Goal: Book appointment/travel/reservation

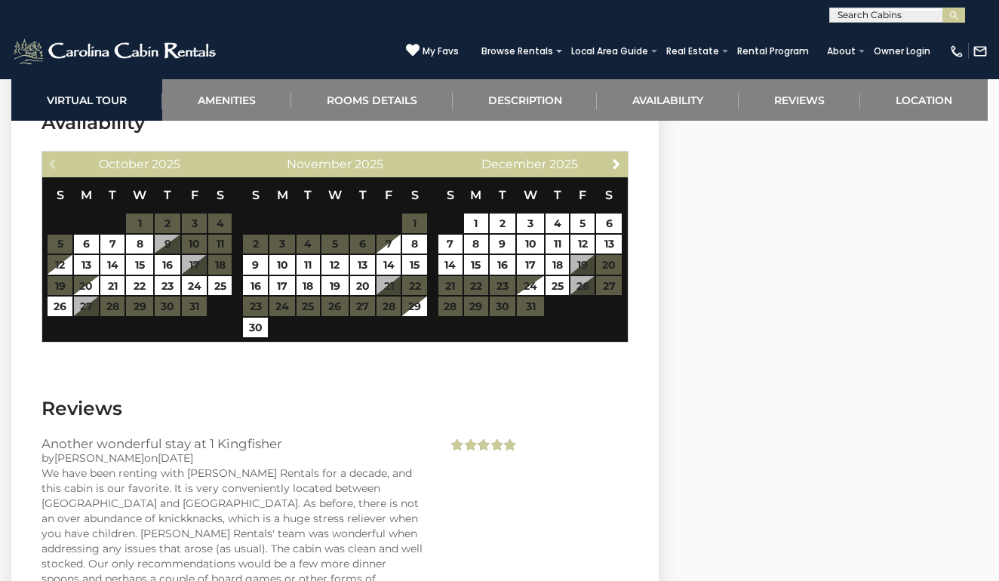
scroll to position [2939, 0]
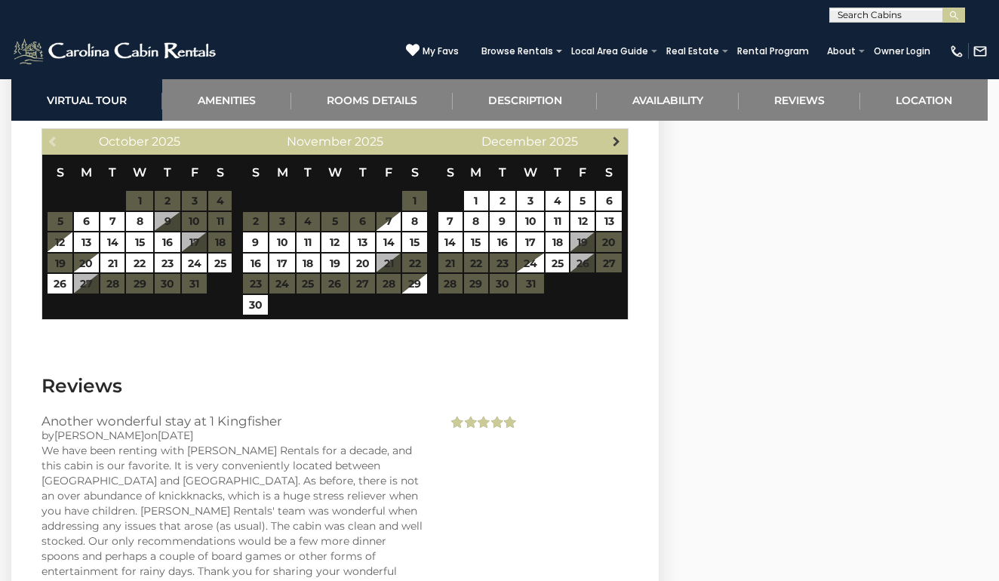
click at [619, 146] on span "Next" at bounding box center [616, 141] width 12 height 12
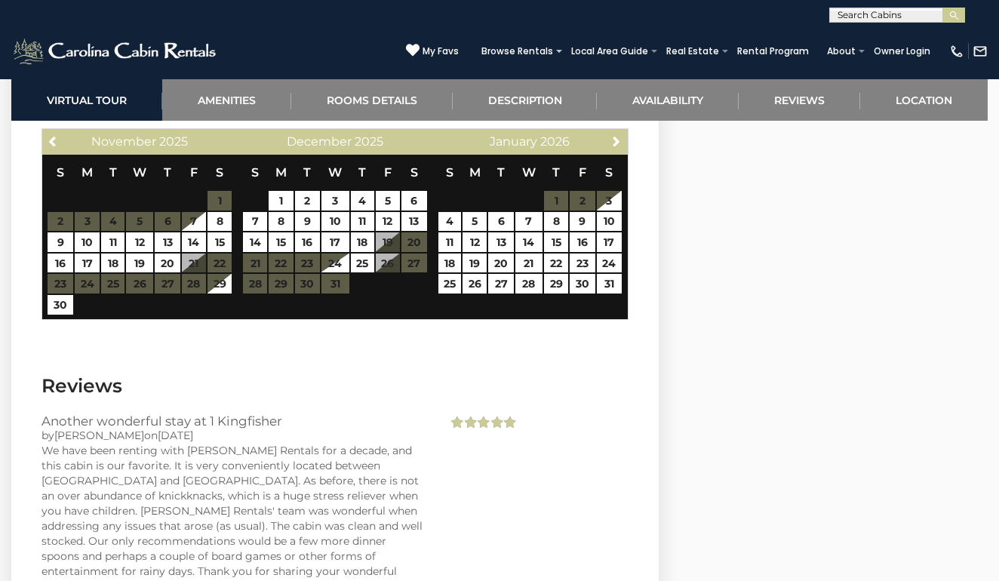
click at [619, 146] on span "Next" at bounding box center [616, 141] width 12 height 12
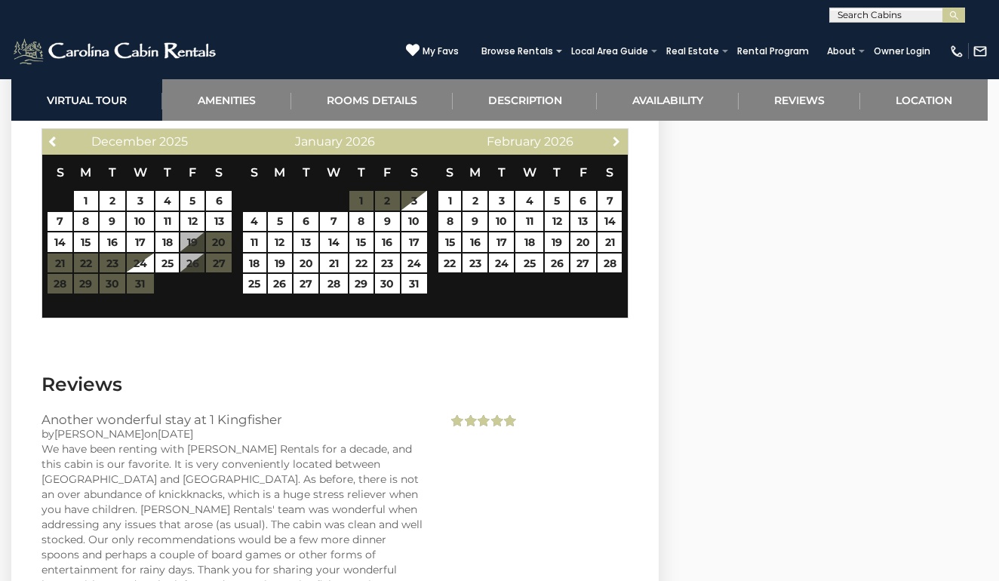
click at [619, 146] on span "Next" at bounding box center [616, 141] width 12 height 12
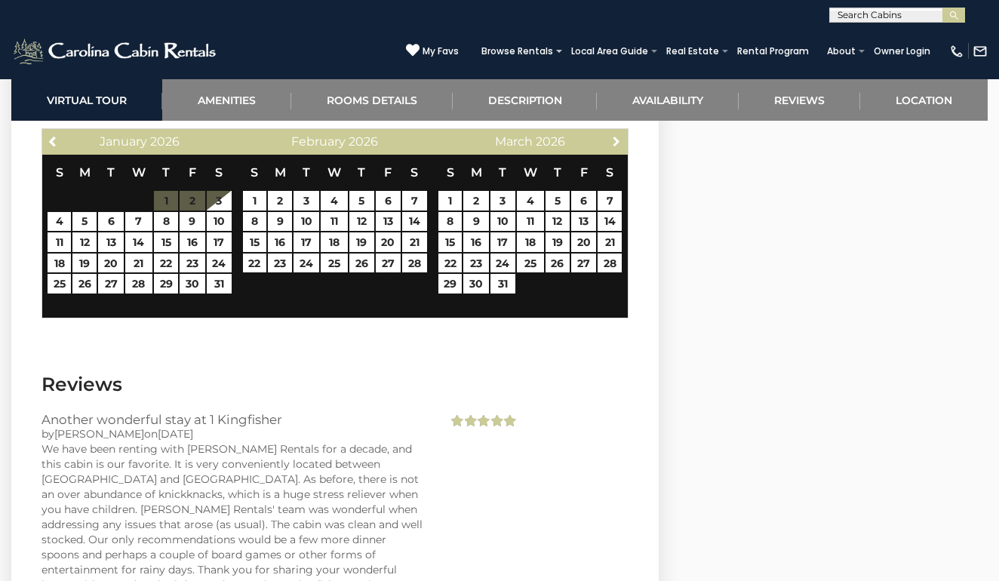
click at [619, 146] on span "Next" at bounding box center [616, 141] width 12 height 12
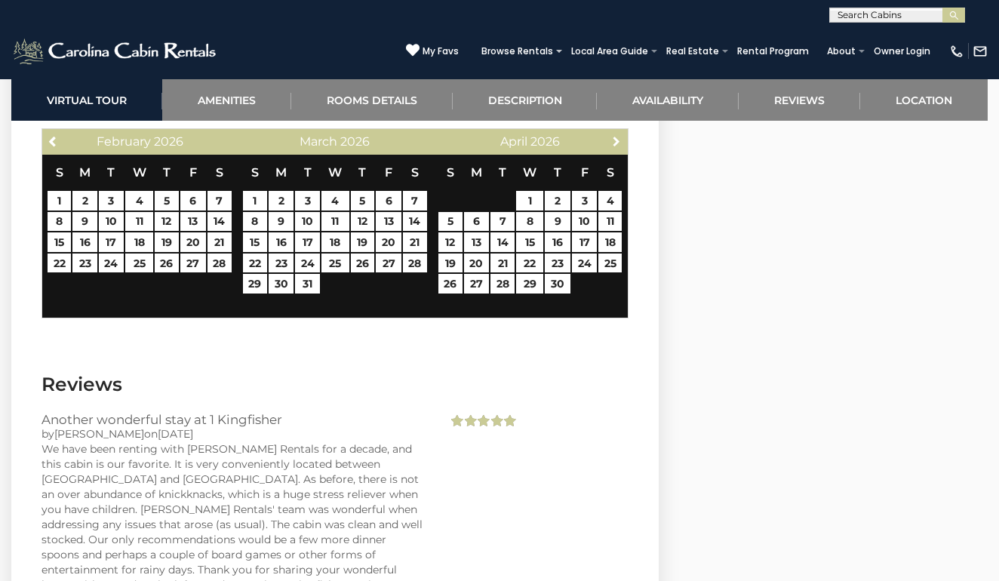
click at [619, 146] on span "Next" at bounding box center [616, 141] width 12 height 12
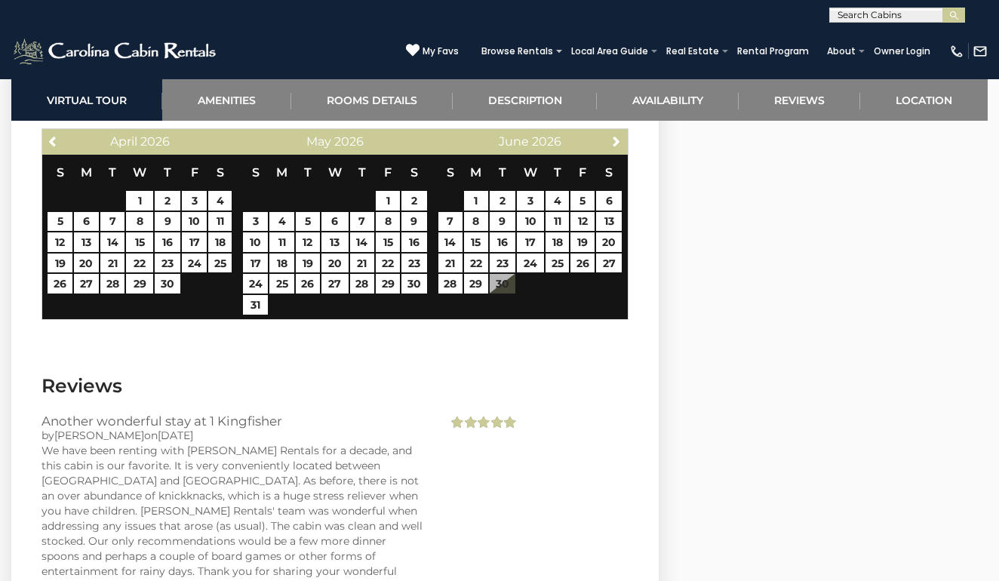
click at [619, 146] on span "Next" at bounding box center [616, 141] width 12 height 12
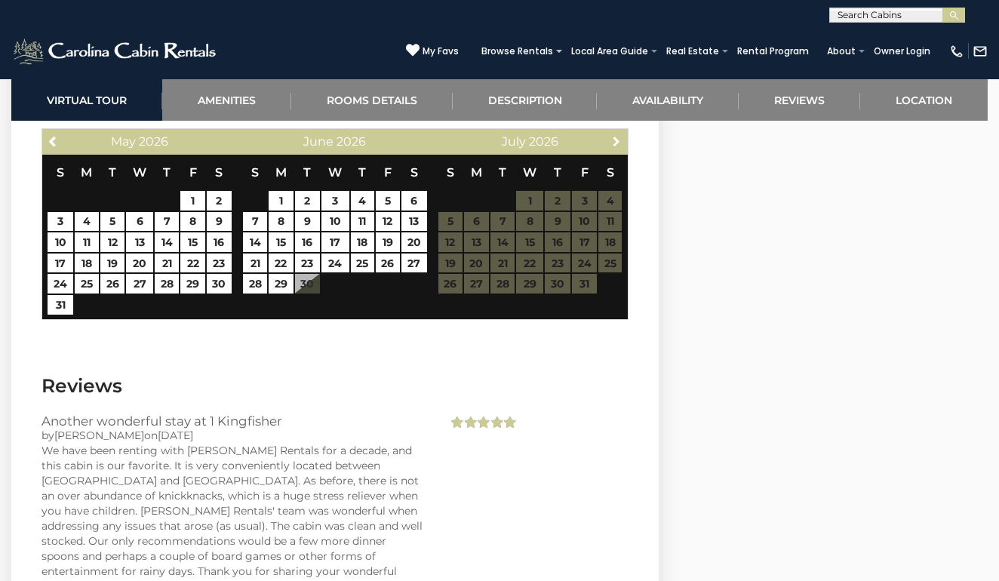
click at [619, 146] on span "Next" at bounding box center [616, 141] width 12 height 12
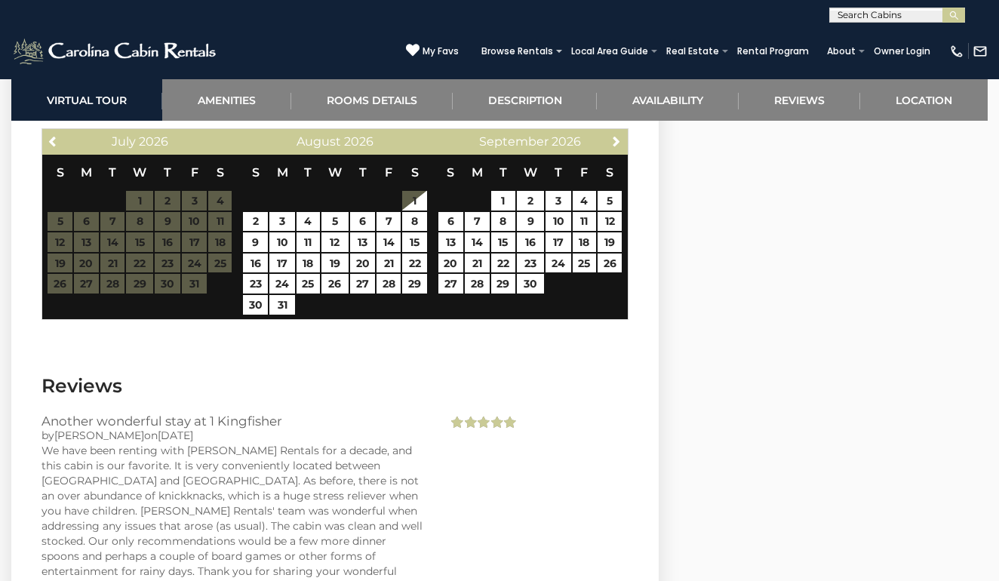
click at [619, 146] on span "Next" at bounding box center [616, 141] width 12 height 12
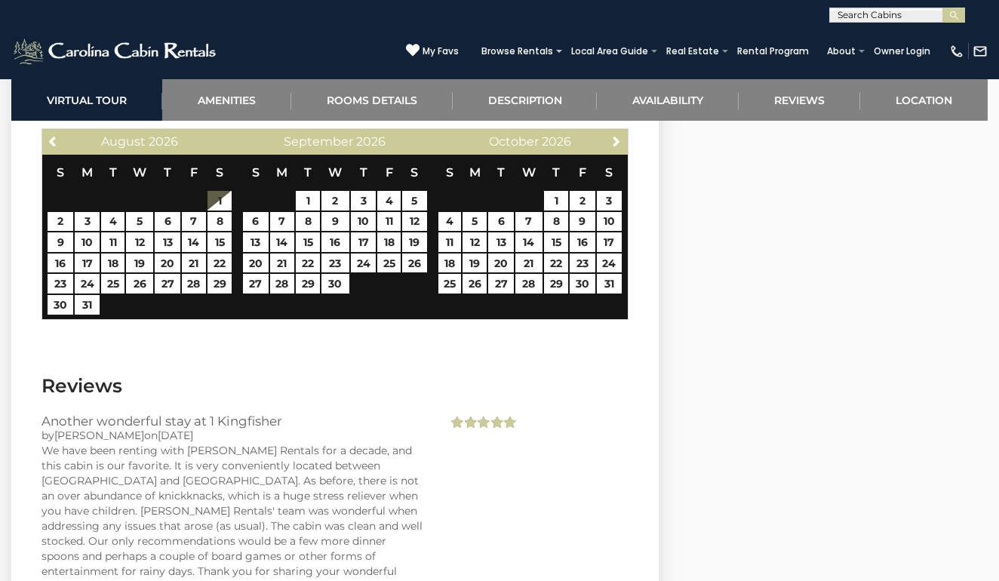
click at [619, 146] on span "Next" at bounding box center [616, 141] width 12 height 12
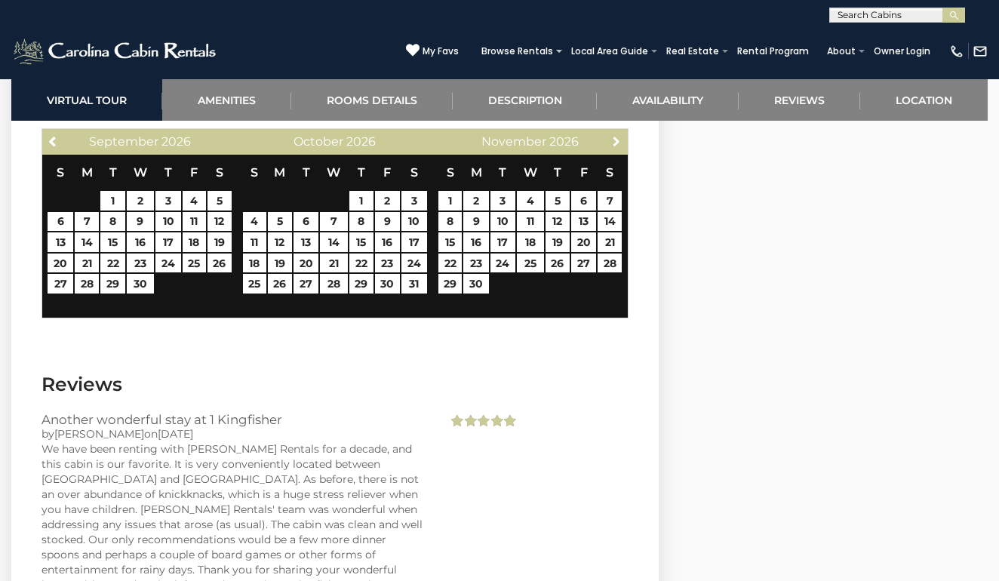
click at [619, 146] on span "Next" at bounding box center [616, 141] width 12 height 12
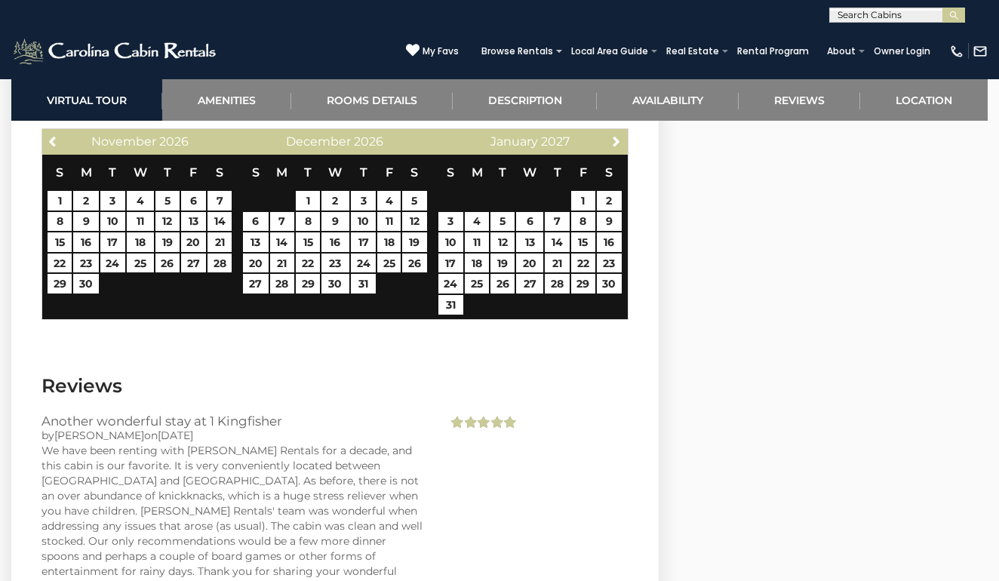
click at [619, 146] on span "Next" at bounding box center [616, 141] width 12 height 12
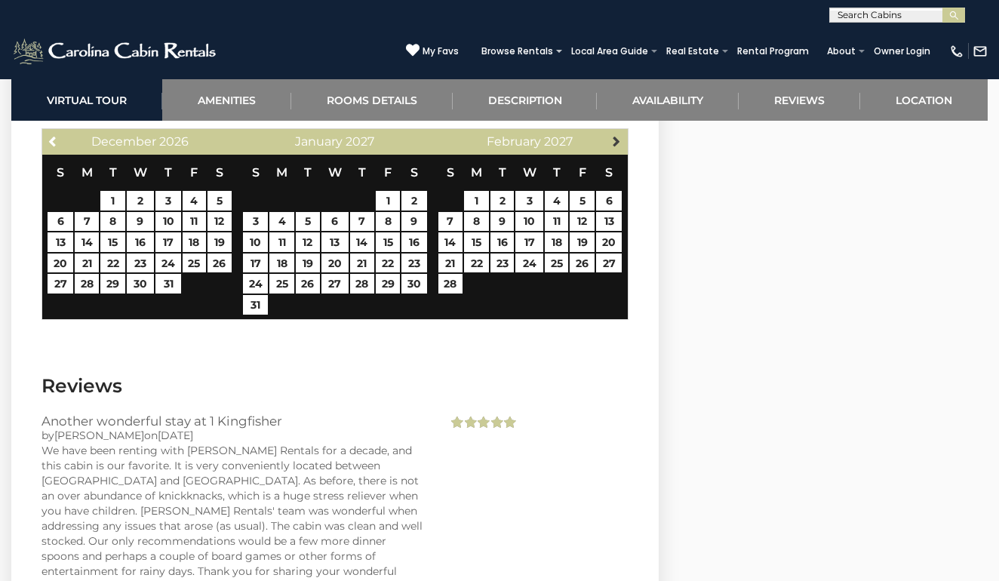
click at [619, 146] on span "Next" at bounding box center [616, 141] width 12 height 12
